Goal: Task Accomplishment & Management: Use online tool/utility

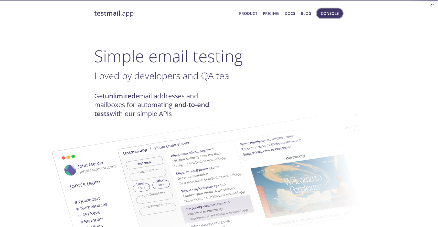
click at [332, 11] on span "Console" at bounding box center [330, 13] width 18 height 7
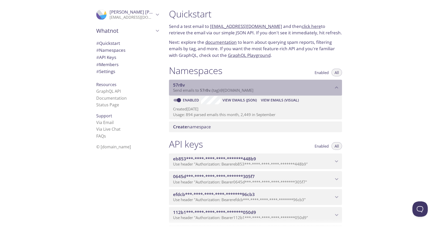
drag, startPoint x: 257, startPoint y: 91, endPoint x: 199, endPoint y: 90, distance: 57.6
click at [199, 90] on p "Send emails to 57r8v . {tag} @[DOMAIN_NAME]" at bounding box center [253, 90] width 160 height 5
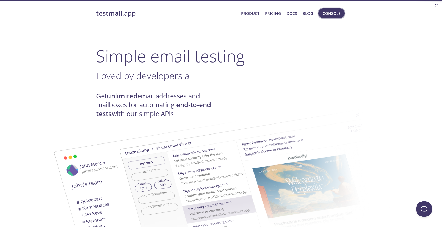
click at [339, 10] on span "Console" at bounding box center [332, 13] width 18 height 7
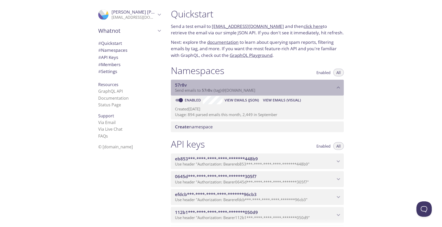
drag, startPoint x: 202, startPoint y: 91, endPoint x: 258, endPoint y: 89, distance: 56.6
click at [256, 90] on span "Send emails to 57r8v . {tag} @[DOMAIN_NAME]" at bounding box center [215, 90] width 80 height 5
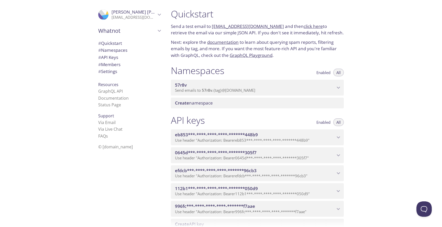
click at [256, 89] on span "Send emails to 57r8v . {tag} @[DOMAIN_NAME]" at bounding box center [215, 90] width 80 height 5
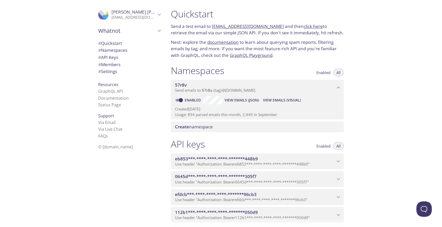
drag, startPoint x: 212, startPoint y: 26, endPoint x: 274, endPoint y: 27, distance: 62.0
click at [274, 27] on p "Send a test email to [EMAIL_ADDRESS][DOMAIN_NAME] and then click here to retrie…" at bounding box center [257, 29] width 173 height 13
copy link "[EMAIL_ADDRESS][DOMAIN_NAME]"
